Goal: Find specific page/section: Find specific page/section

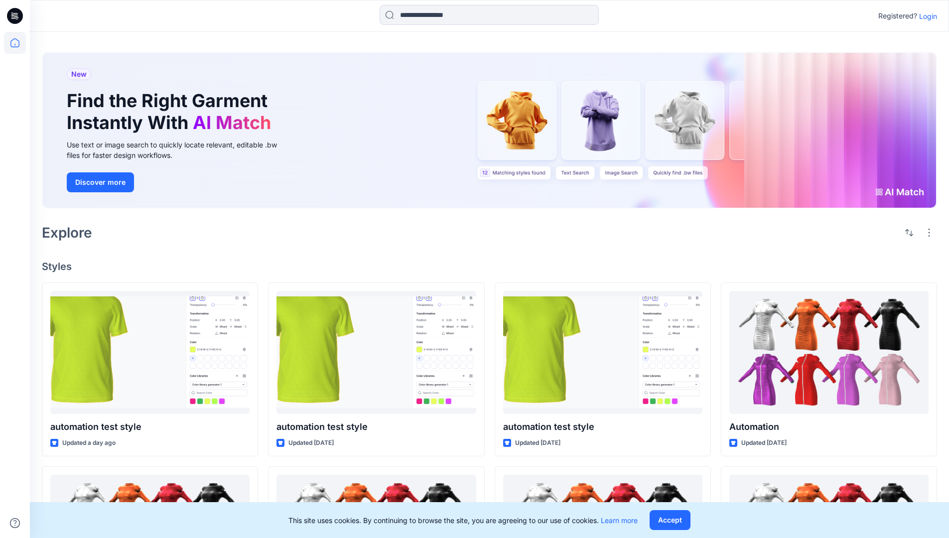
click at [926, 16] on p "Login" at bounding box center [928, 16] width 18 height 10
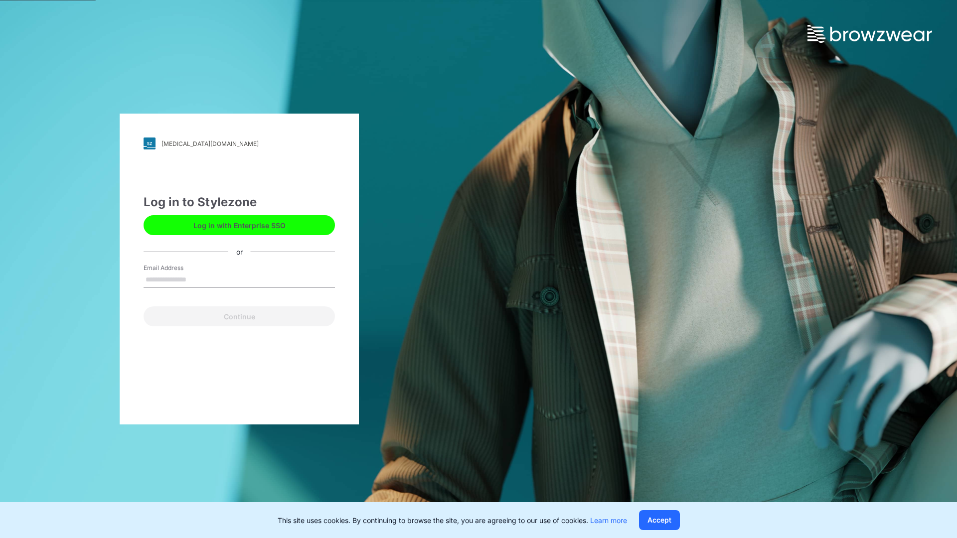
click at [197, 279] on input "Email Address" at bounding box center [238, 280] width 191 height 15
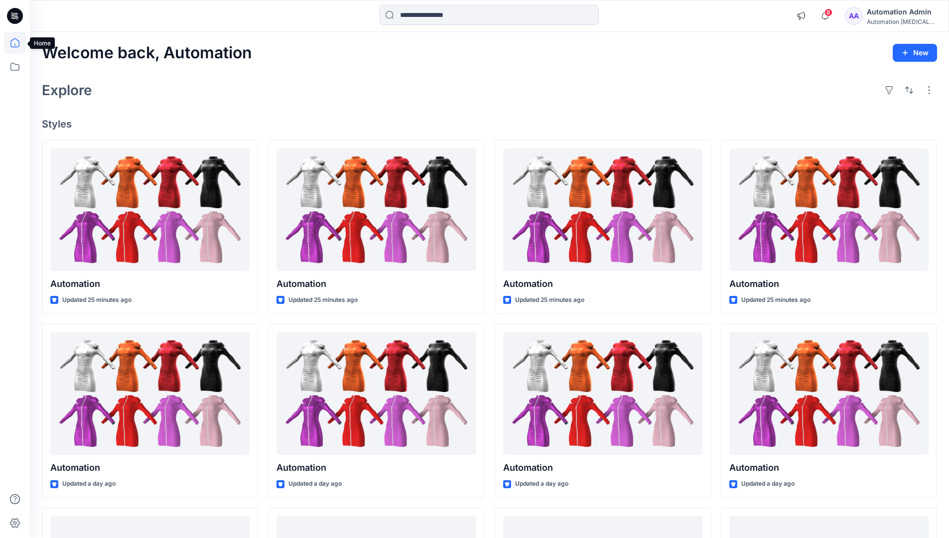
click at [19, 43] on icon at bounding box center [14, 42] width 9 height 9
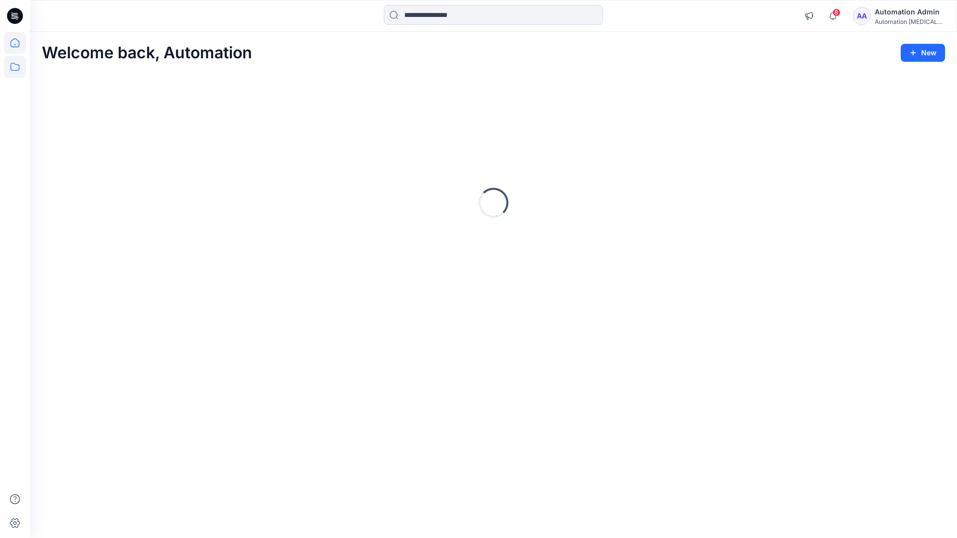
click at [15, 65] on icon at bounding box center [14, 67] width 9 height 8
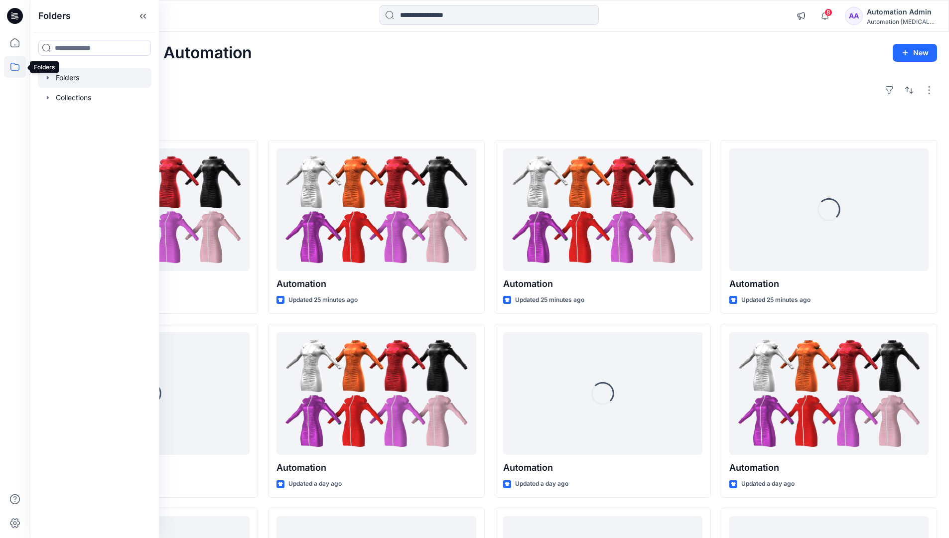
click at [73, 77] on div at bounding box center [95, 78] width 114 height 20
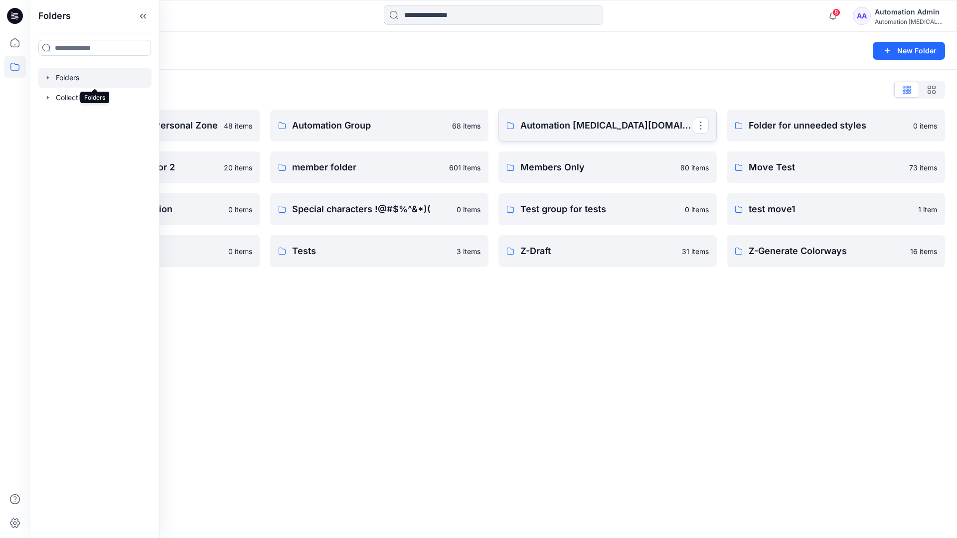
click at [572, 130] on p "Automation testim.io" at bounding box center [606, 126] width 172 height 14
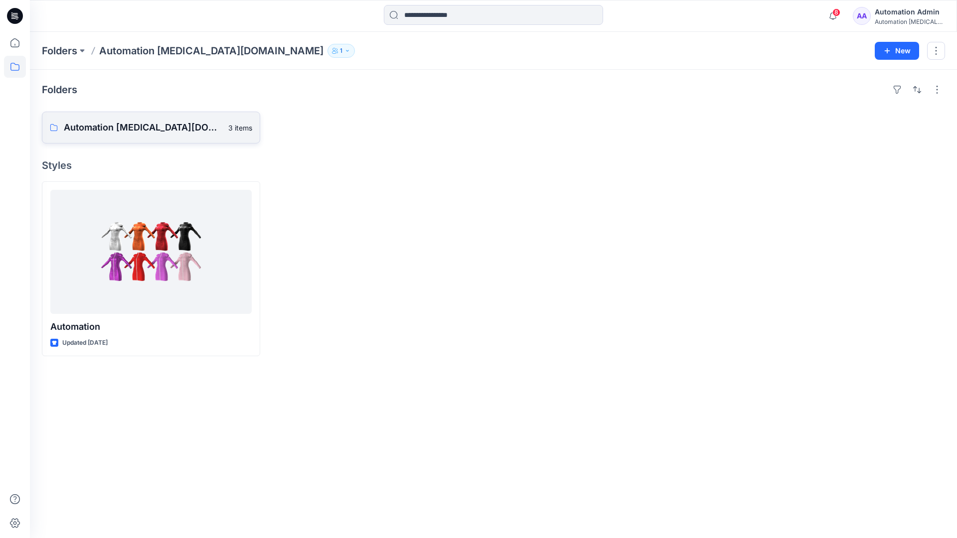
click at [141, 132] on p "Automation testim.io Board" at bounding box center [143, 128] width 158 height 14
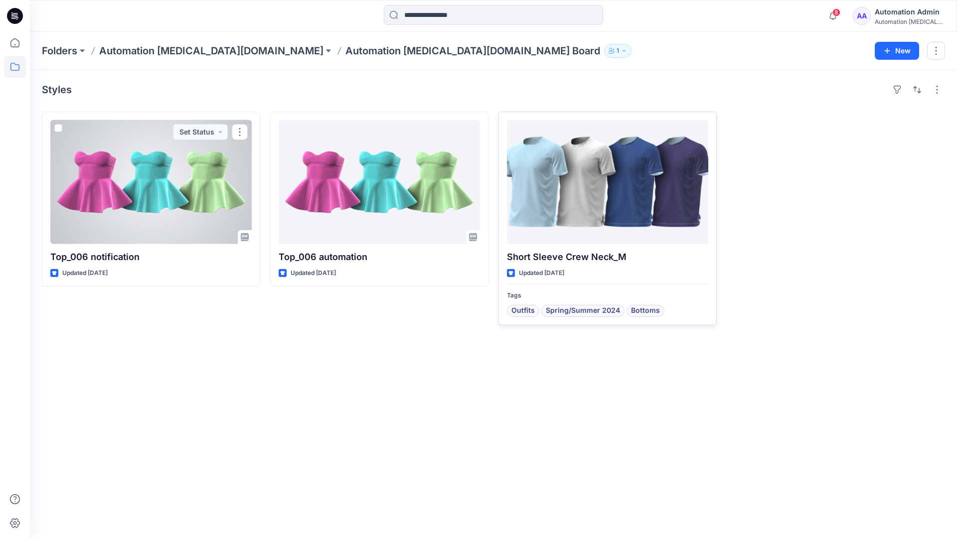
click at [570, 191] on div at bounding box center [607, 182] width 201 height 124
